Goal: Transaction & Acquisition: Purchase product/service

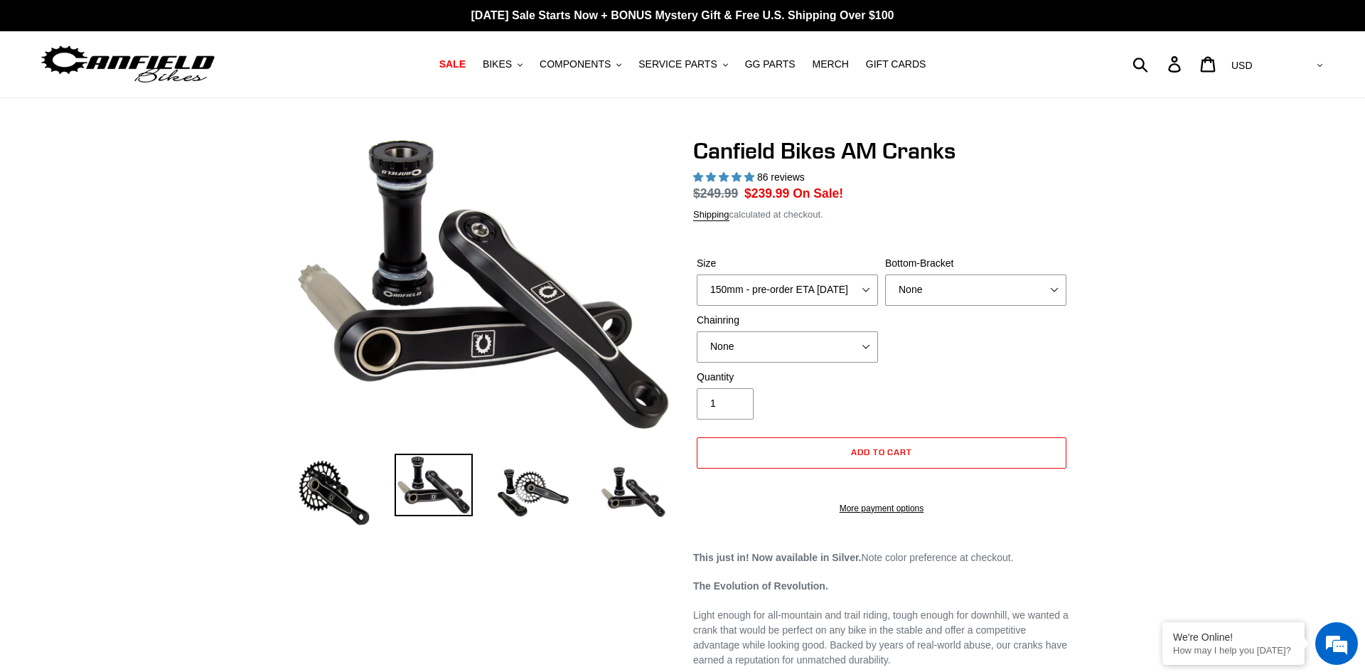
select select "highest-rating"
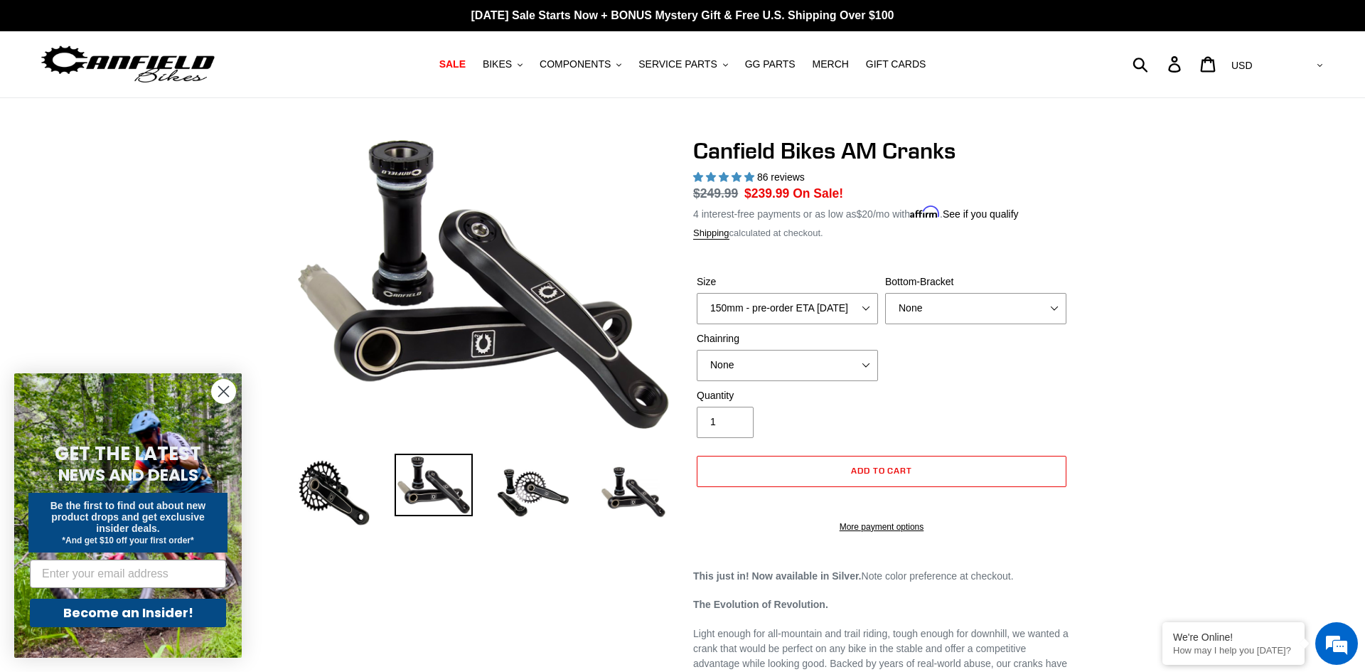
click at [225, 388] on circle "Close dialog" at bounding box center [223, 391] width 23 height 23
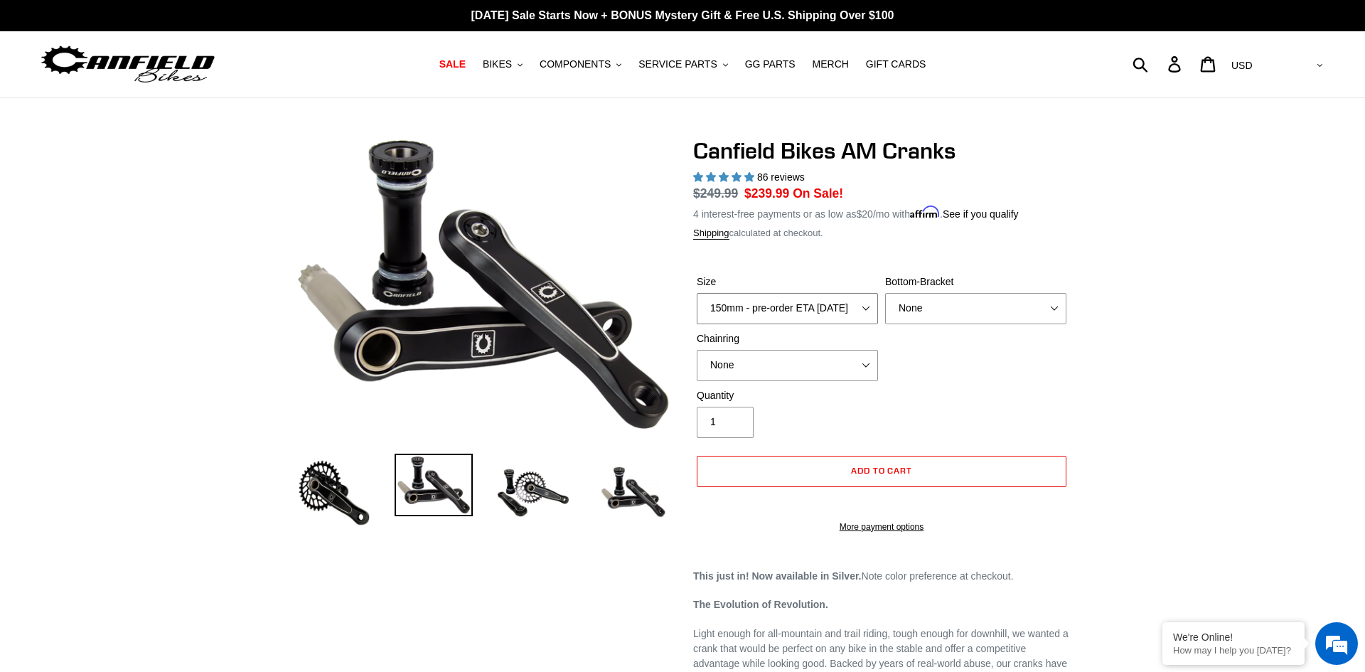
click at [839, 308] on select "150mm - pre-order ETA [DATE] 155mm - pre-order ETA [DATE] 160mm - pre-order ETA…" at bounding box center [787, 308] width 181 height 31
click at [697, 293] on select "150mm - pre-order ETA [DATE] 155mm - pre-order ETA [DATE] 160mm - pre-order ETA…" at bounding box center [787, 308] width 181 height 31
click at [1000, 300] on select "None BSA Threaded 68/73mm Press Fit PF92" at bounding box center [975, 308] width 181 height 31
select select "BSA Threaded 68/73mm"
click at [885, 293] on select "None BSA Threaded 68/73mm Press Fit PF92" at bounding box center [975, 308] width 181 height 31
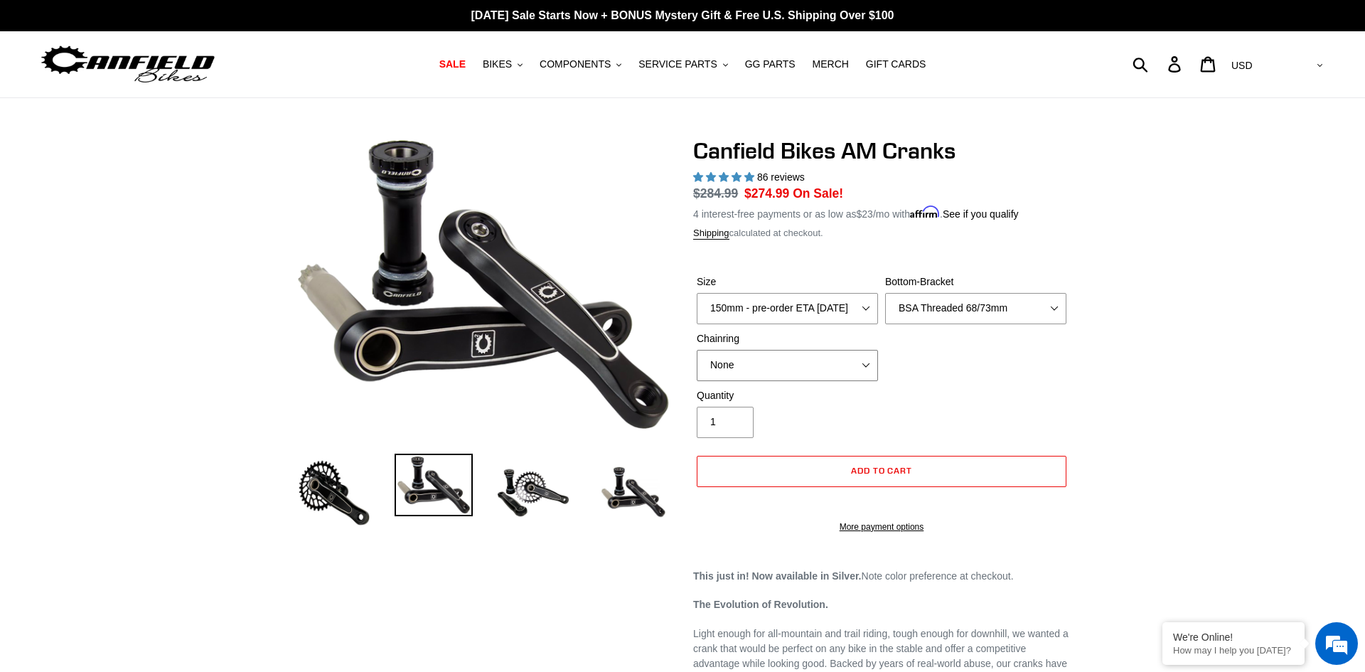
click at [808, 368] on select "None 30t Round (Boost 148) 30t Oval (Boost 148) 32t Round (Boost 148) 32t Oval …" at bounding box center [787, 365] width 181 height 31
select select "30t Round (Boost 148)"
click at [697, 350] on select "None 30t Round (Boost 148) 30t Oval (Boost 148) 32t Round (Boost 148) 32t Oval …" at bounding box center [787, 365] width 181 height 31
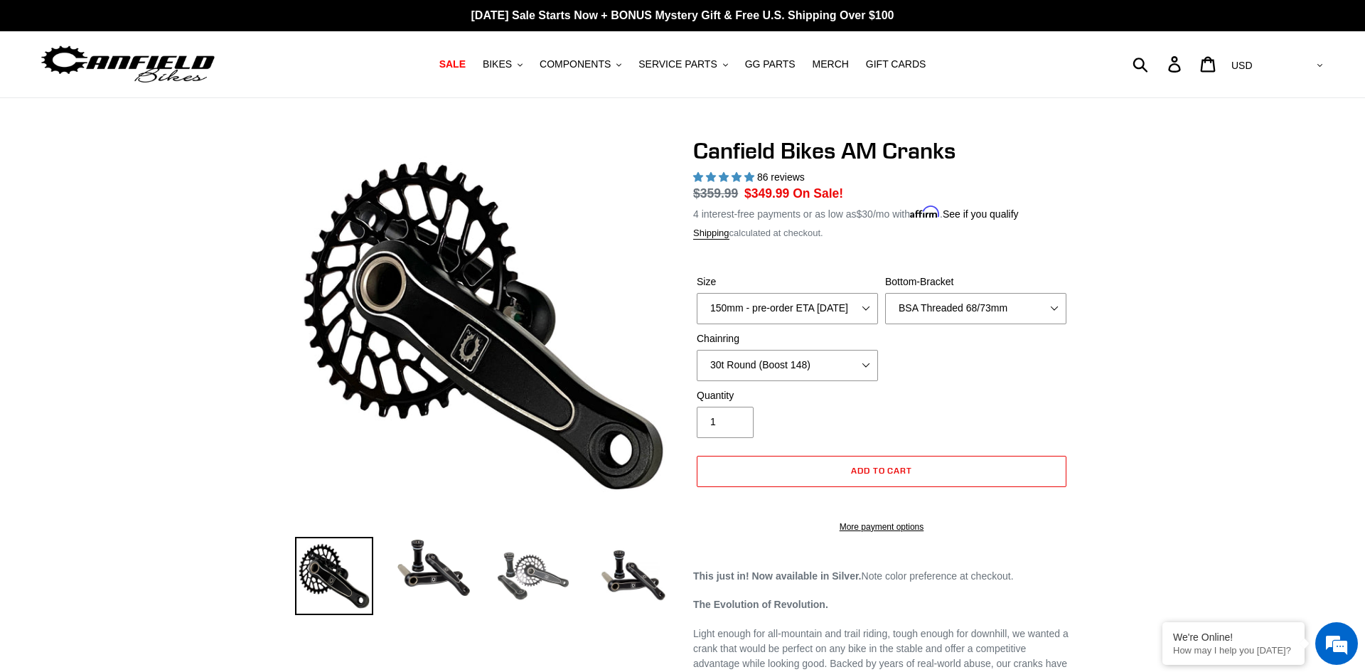
click at [535, 577] on img at bounding box center [533, 576] width 78 height 78
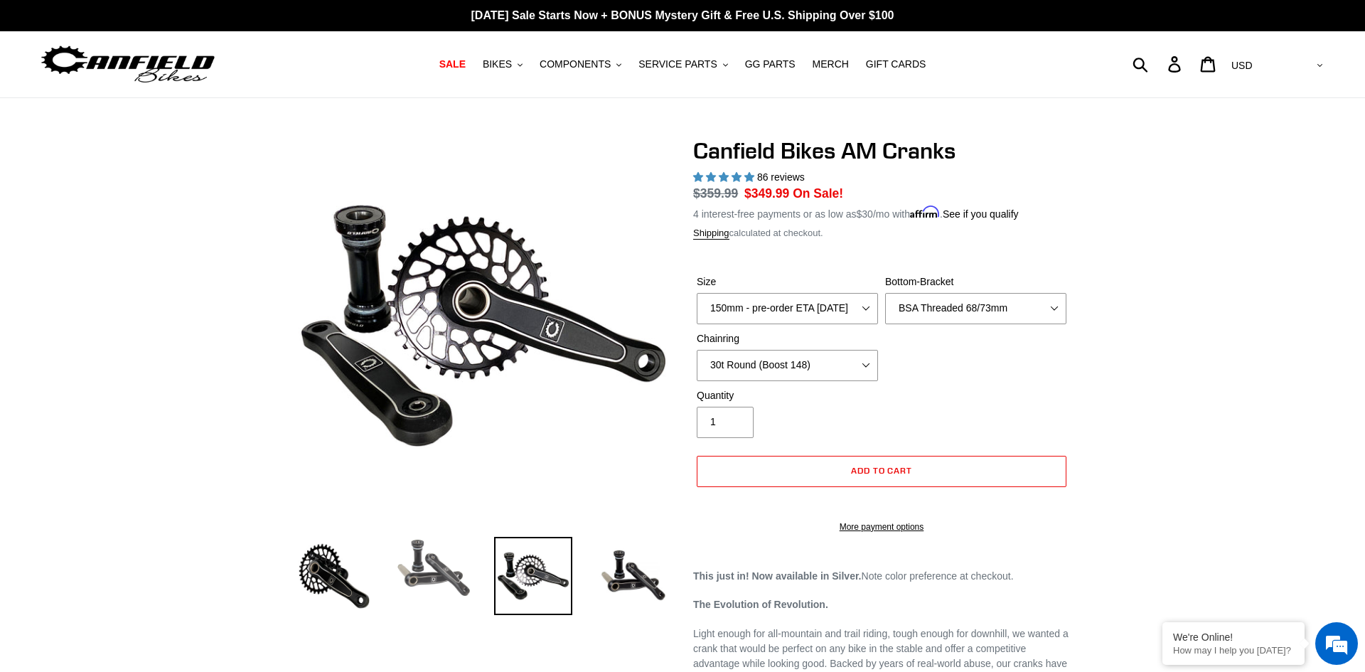
click at [429, 576] on img at bounding box center [434, 568] width 78 height 63
